Goal: Transaction & Acquisition: Purchase product/service

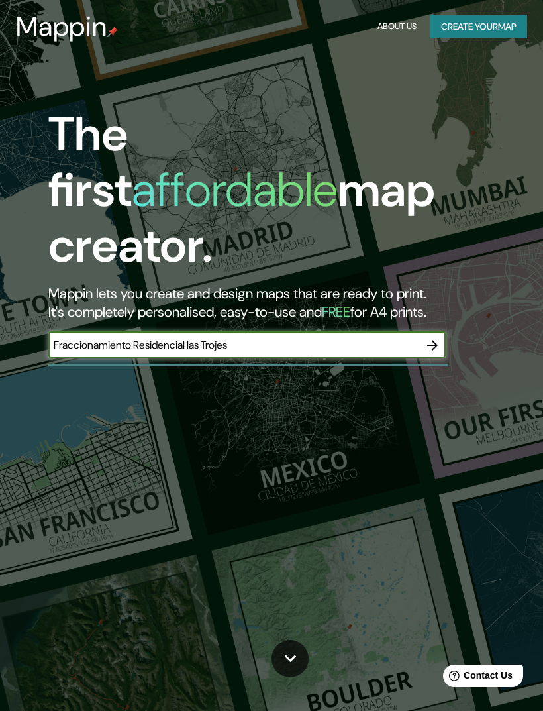
type input "Fraccionamiento Residencial las Trojes"
click at [434, 337] on icon "button" at bounding box center [433, 345] width 16 height 16
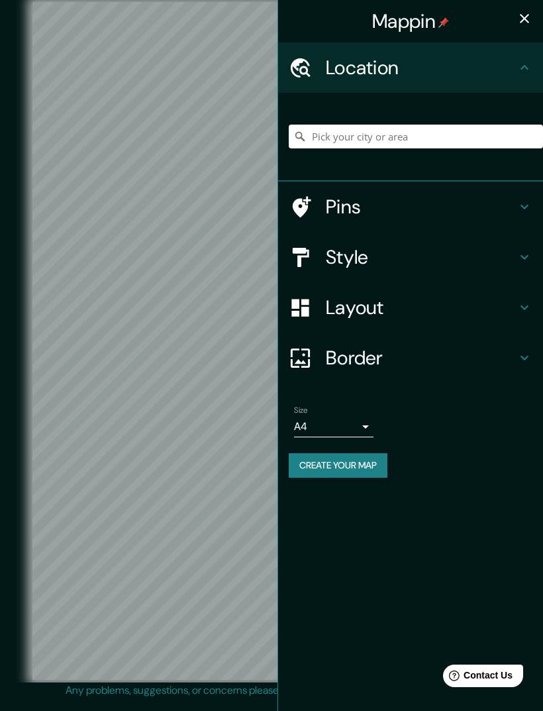
click at [498, 145] on input "Pick your city or area" at bounding box center [416, 137] width 254 height 24
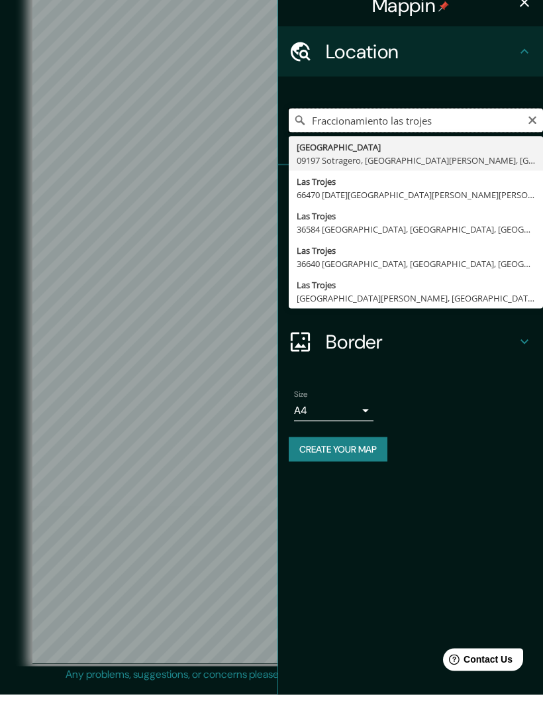
click at [388, 125] on input "Fraccionamiento las trojes" at bounding box center [416, 137] width 254 height 24
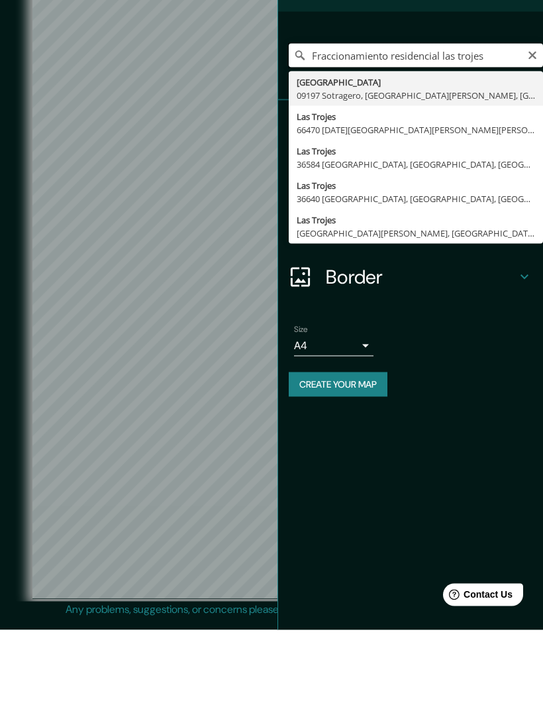
scroll to position [30, 0]
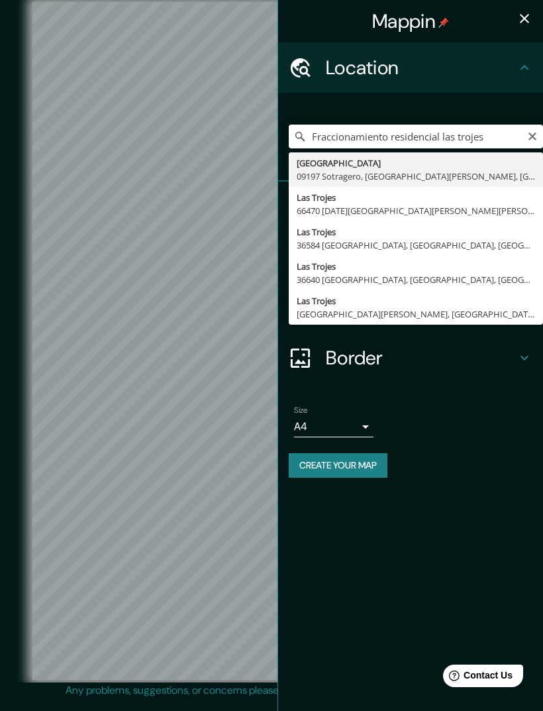
click at [476, 146] on input "Fraccionamiento residencial las trojes" at bounding box center [416, 137] width 254 height 24
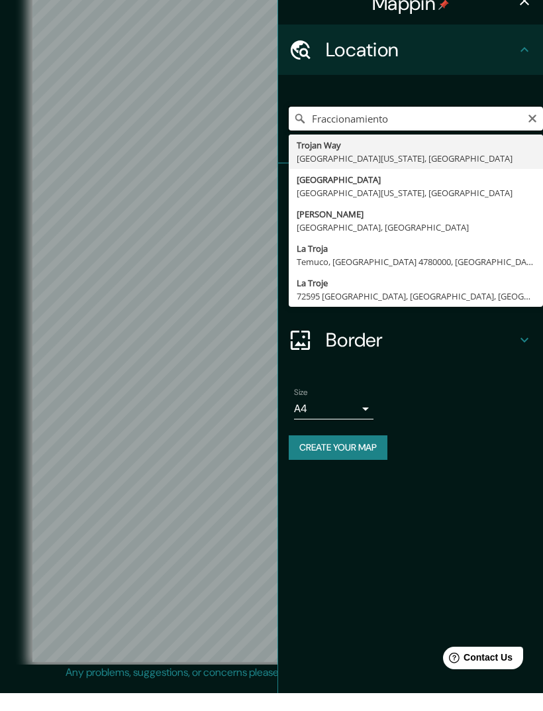
type input "Fraccionamiento"
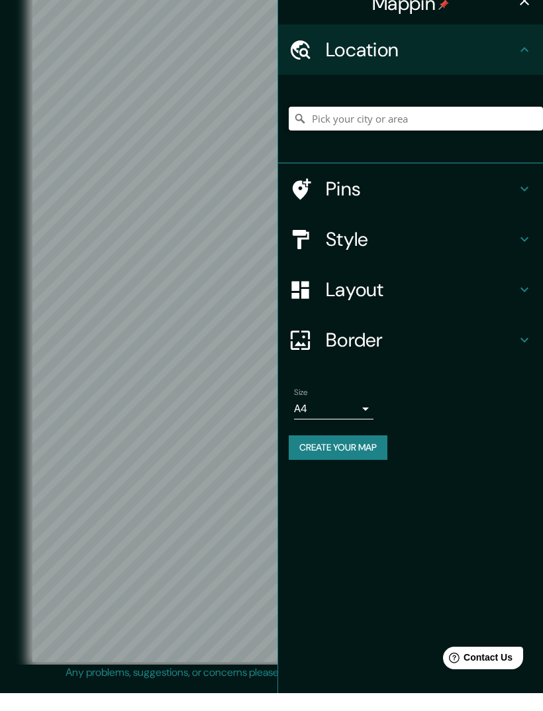
type input "v"
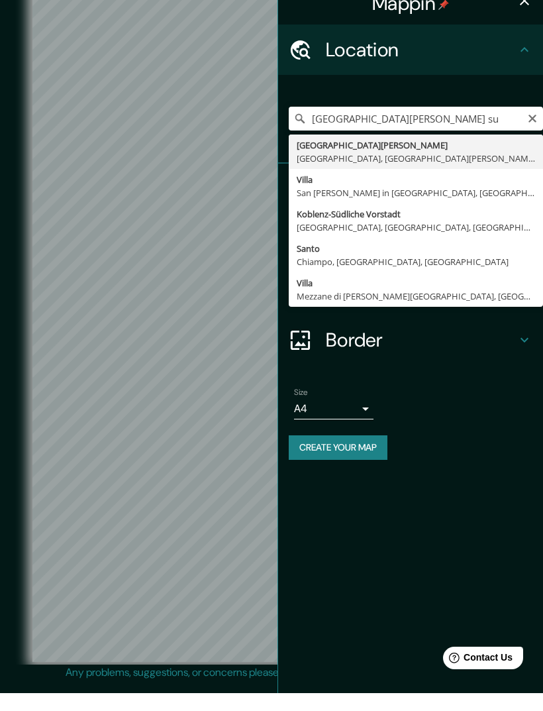
type input "[STREET_ADDRESS][PERSON_NAME][PERSON_NAME]"
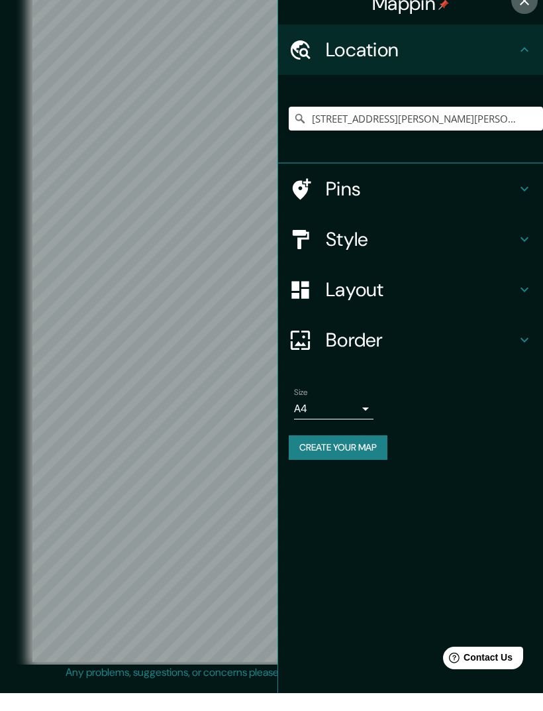
click at [525, 11] on button "button" at bounding box center [525, 18] width 27 height 27
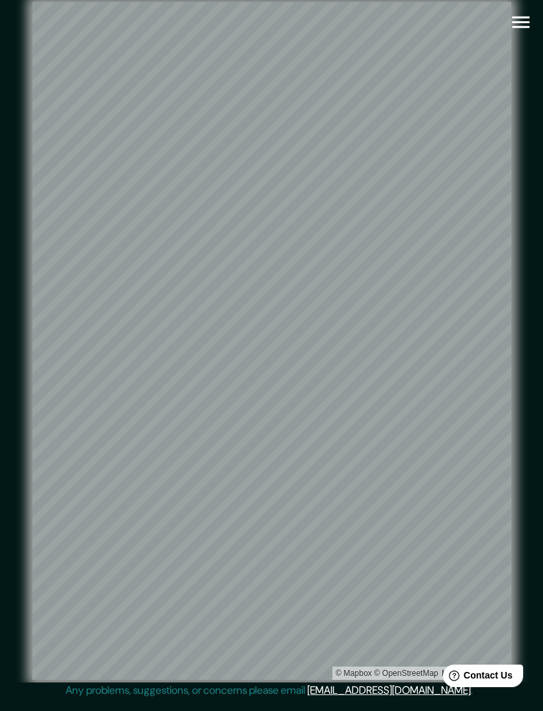
click at [541, 136] on div "Mappin Location [GEOGRAPHIC_DATA][PERSON_NAME][PERSON_NAME], [GEOGRAPHIC_DATA] …" at bounding box center [271, 352] width 543 height 704
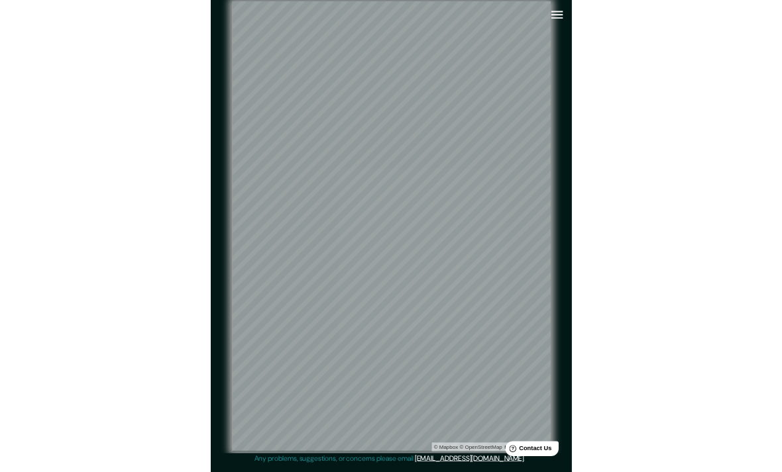
scroll to position [0, 0]
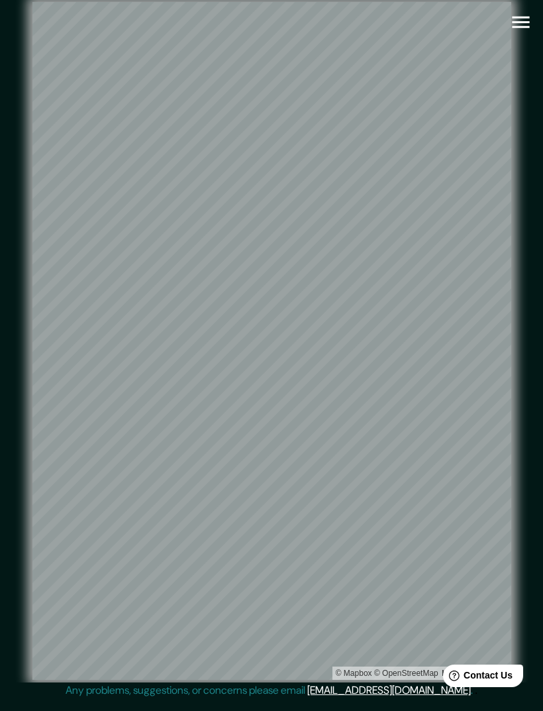
click at [515, 36] on button "button" at bounding box center [521, 22] width 34 height 34
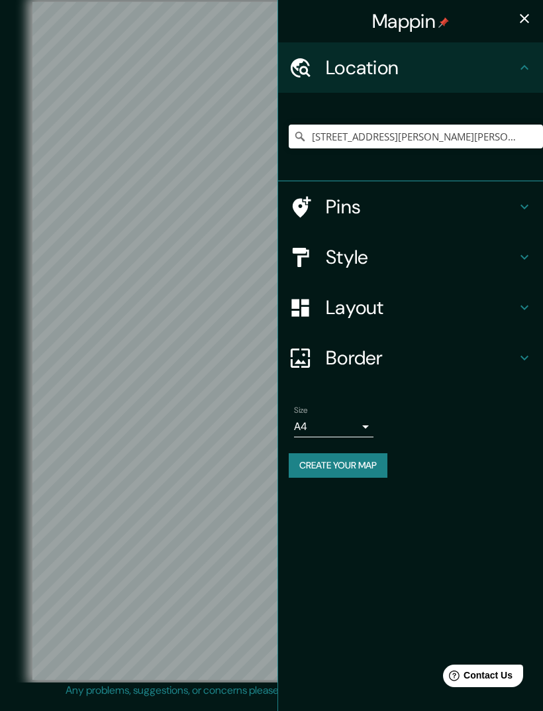
click at [489, 202] on h4 "Pins" at bounding box center [421, 207] width 191 height 24
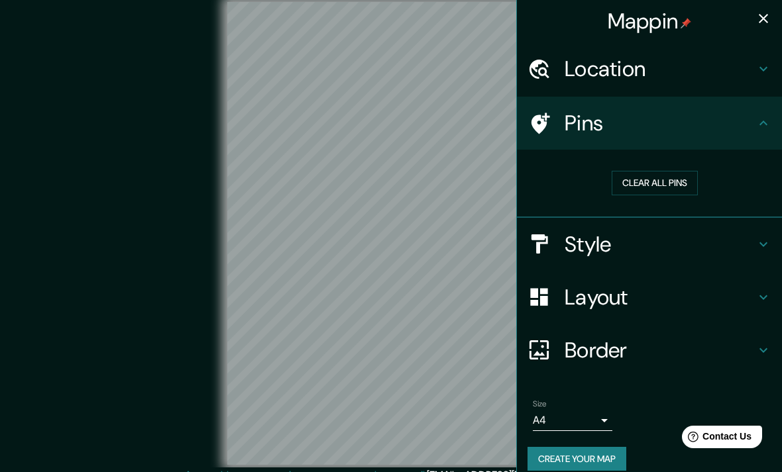
click at [543, 258] on div "Style" at bounding box center [649, 244] width 265 height 53
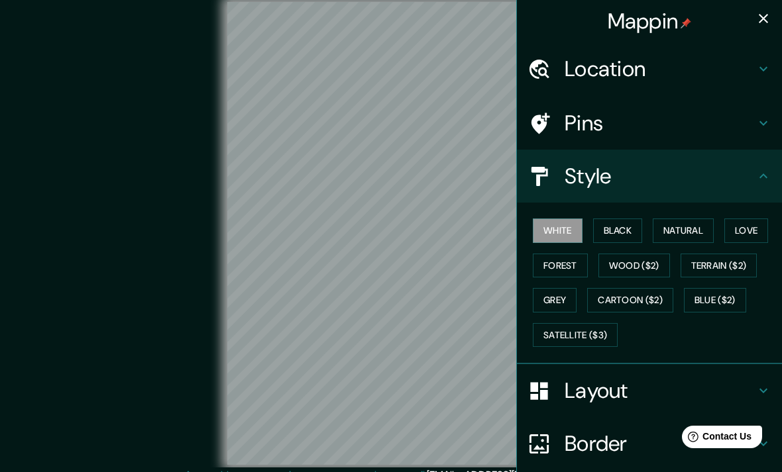
click at [543, 239] on button "Black" at bounding box center [618, 231] width 50 height 25
click at [543, 229] on button "Natural" at bounding box center [683, 231] width 61 height 25
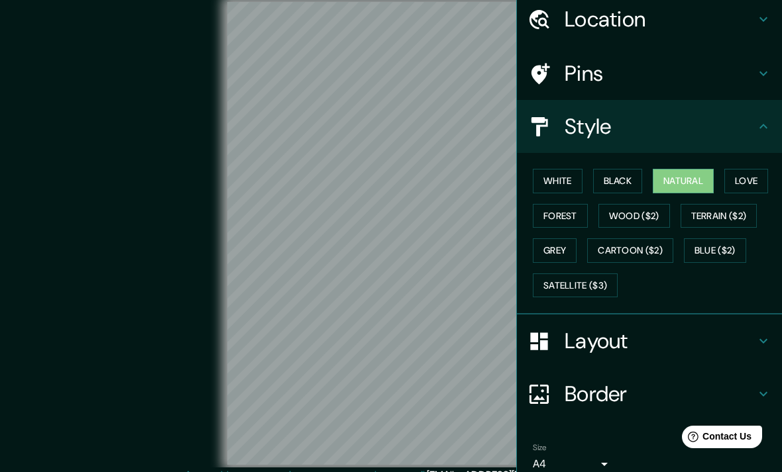
scroll to position [50, 0]
click at [543, 212] on button "Forest" at bounding box center [560, 215] width 55 height 25
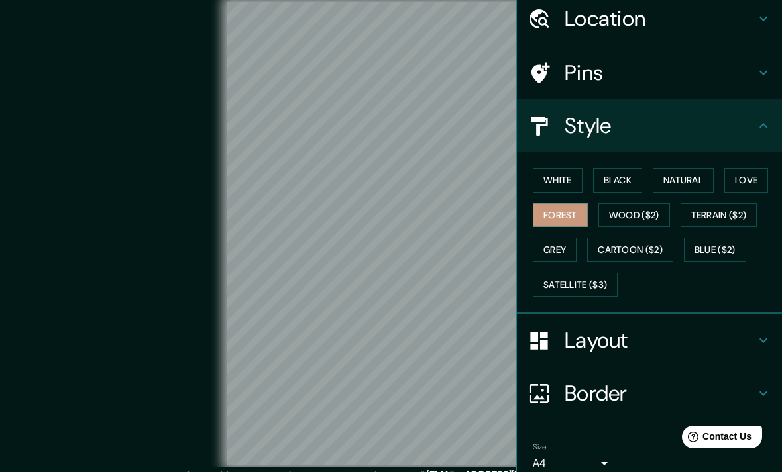
click at [543, 22] on icon at bounding box center [763, 19] width 16 height 16
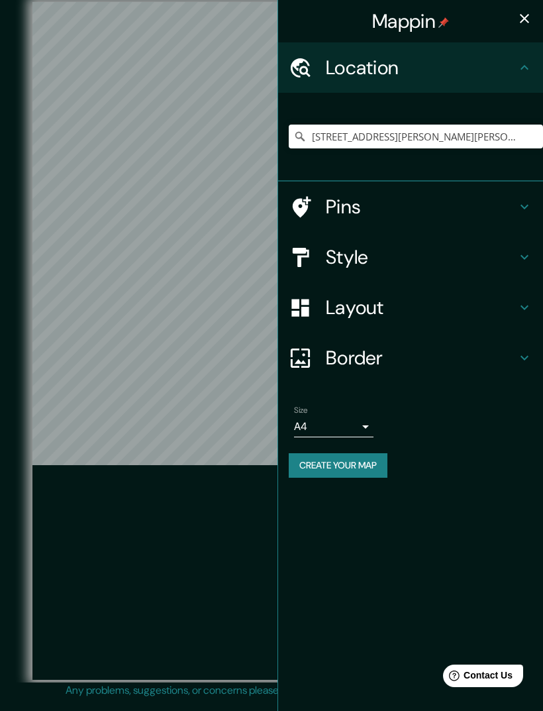
scroll to position [0, 0]
